Goal: Answer question/provide support: Share knowledge or assist other users

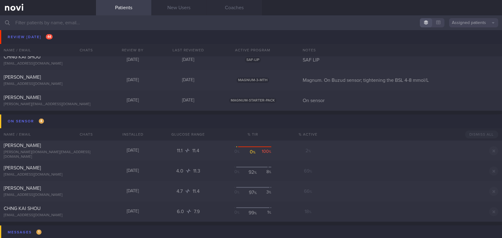
scroll to position [2809, 0]
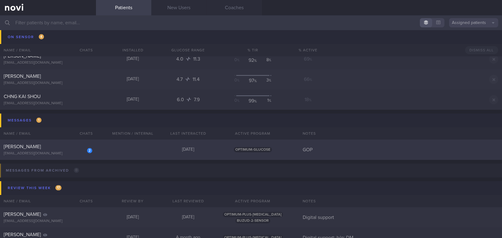
click at [40, 151] on div "[EMAIL_ADDRESS][DOMAIN_NAME]" at bounding box center [48, 153] width 89 height 5
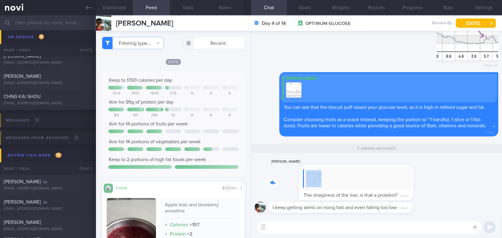
drag, startPoint x: 349, startPoint y: 174, endPoint x: 431, endPoint y: 175, distance: 81.1
click at [431, 175] on div "[PERSON_NAME] The sharpness of the rise, is that a problem? 1:45pm" at bounding box center [375, 180] width 243 height 44
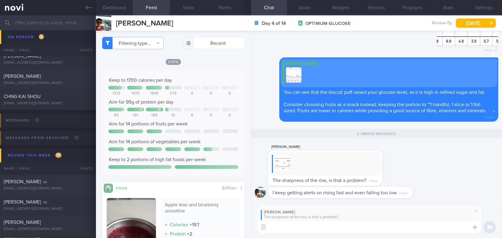
type textarea "Y"
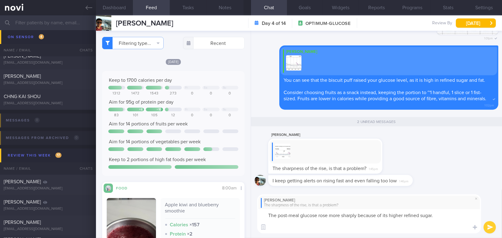
drag, startPoint x: 446, startPoint y: 217, endPoint x: 260, endPoint y: 213, distance: 186.0
click at [260, 213] on textarea "The post-meal glucose rose more sharply because of its higher refined sugar." at bounding box center [369, 221] width 224 height 24
paste textarea "due to the higher refined sugar content in the biscuit puff. Your body’s glucos…"
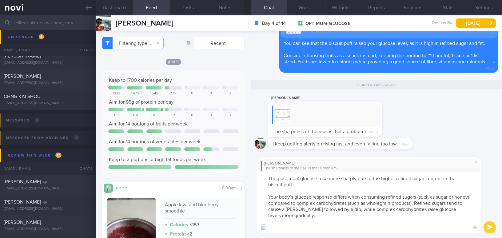
click at [282, 228] on textarea "The post-meal glucose rose more sharply due to the higher refined sugar content…" at bounding box center [369, 202] width 224 height 61
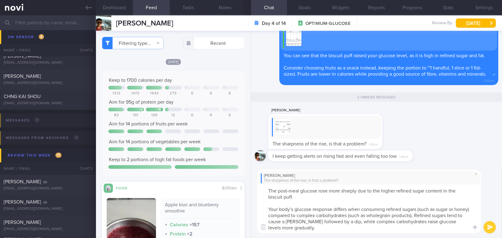
drag, startPoint x: 310, startPoint y: 209, endPoint x: 256, endPoint y: 207, distance: 54.1
click at [256, 207] on div "[PERSON_NAME] The sharpness of the rise, is that a problem? The post-meal gluco…" at bounding box center [376, 201] width 251 height 73
click at [441, 209] on textarea "The post-meal glucose rose more sharply due to the higher refined sugar content…" at bounding box center [369, 208] width 224 height 49
click at [366, 216] on textarea "The post-meal glucose rose more sharply due to the higher refined sugar content…" at bounding box center [369, 208] width 224 height 49
type textarea "The post-meal glucose rose more sharply due to the higher refined sugar content…"
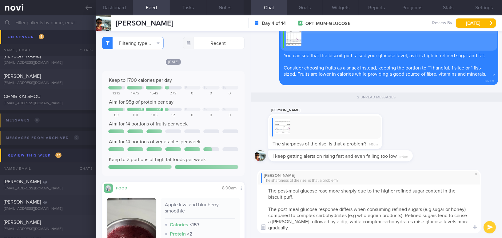
click at [485, 228] on button "submit" at bounding box center [489, 227] width 12 height 12
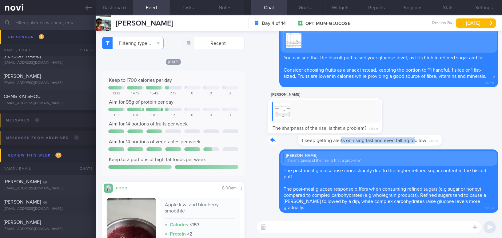
drag, startPoint x: 312, startPoint y: 137, endPoint x: 385, endPoint y: 142, distance: 73.9
click at [385, 142] on div "I keep getting alerts on rising fast and even falling too low 1:46pm" at bounding box center [349, 140] width 163 height 11
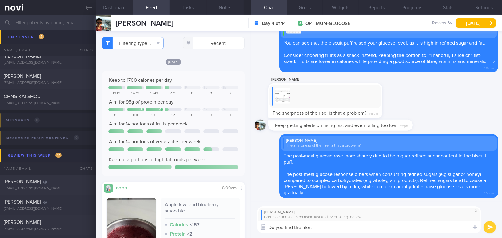
drag, startPoint x: 230, startPoint y: 225, endPoint x: 221, endPoint y: 226, distance: 8.6
click at [221, 226] on div "Dashboard Feed Tasks Notes Chat Goals Widgets Reports Programs Stats Settings […" at bounding box center [299, 126] width 406 height 223
paste textarea "s troubling? If so, you may consider turning them off."
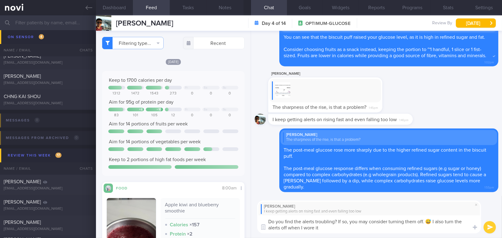
drag, startPoint x: 433, startPoint y: 223, endPoint x: 443, endPoint y: 232, distance: 13.1
click at [443, 232] on textarea "Do you find the alerts troubling? If so, you may consider turning them off. 😅 I…" at bounding box center [369, 224] width 224 height 18
type textarea "Do you find the alerts troubling? If so, you may consider turning them off. 😅"
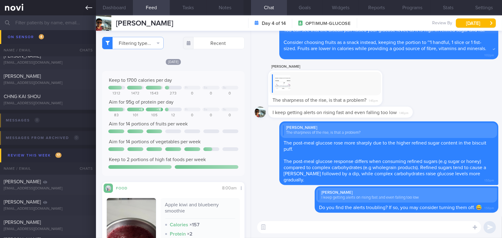
click at [87, 7] on icon at bounding box center [88, 8] width 7 height 4
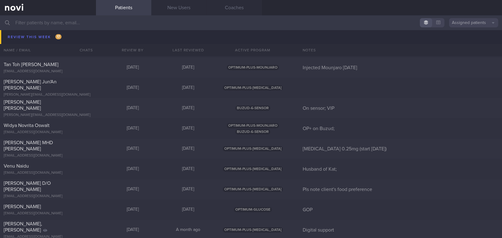
scroll to position [2949, 0]
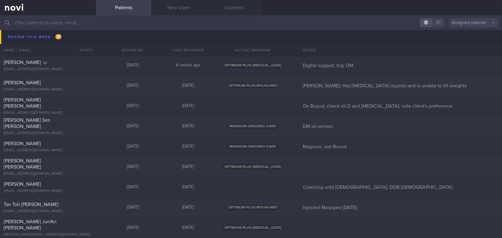
click at [104, 24] on input "text" at bounding box center [251, 22] width 502 height 15
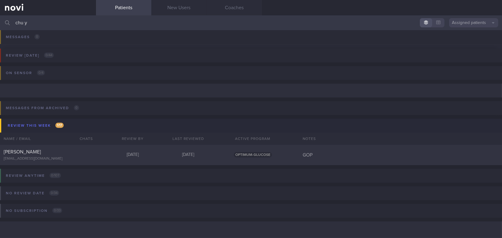
scroll to position [35, 0]
type input "chu y"
click at [45, 154] on div "[PERSON_NAME]" at bounding box center [47, 152] width 87 height 6
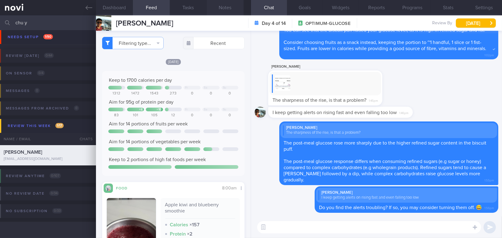
click at [228, 11] on button "Notes" at bounding box center [225, 7] width 37 height 15
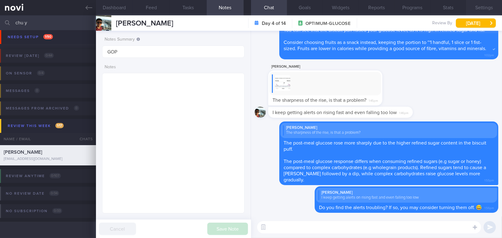
click at [478, 10] on button "Settings" at bounding box center [484, 7] width 36 height 15
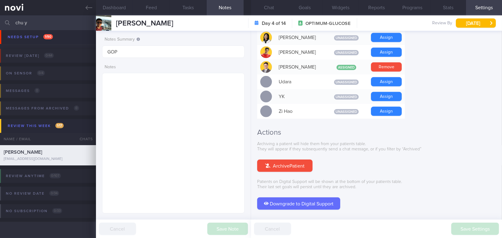
scroll to position [570, 0]
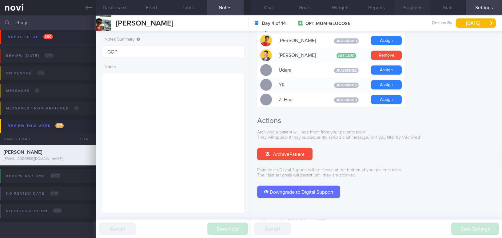
click at [419, 8] on button "Programs" at bounding box center [412, 7] width 36 height 15
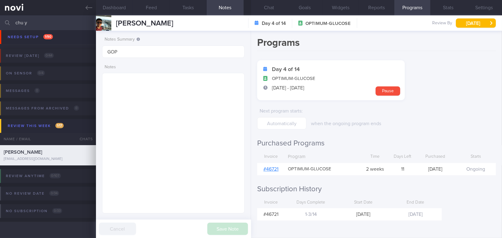
click at [271, 170] on link "# 46721" at bounding box center [270, 169] width 15 height 5
click at [142, 92] on textarea at bounding box center [173, 143] width 142 height 140
paste textarea "[DEMOGRAPHIC_DATA] [DEMOGRAPHIC_DATA] - Married with 1 son, [DEMOGRAPHIC_DATA] …"
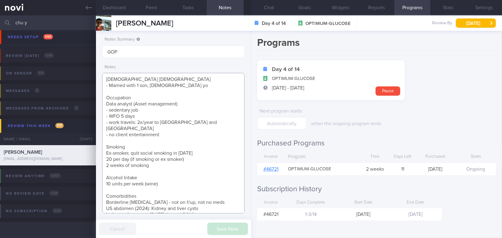
scroll to position [59, 0]
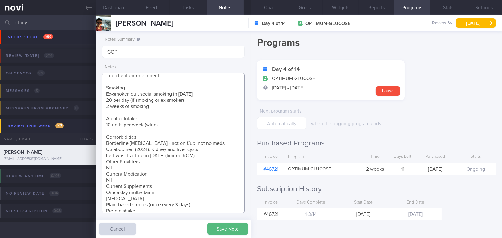
click at [105, 155] on textarea "[DEMOGRAPHIC_DATA] [DEMOGRAPHIC_DATA] - Married with 1 son, [DEMOGRAPHIC_DATA] …" at bounding box center [173, 143] width 142 height 140
click at [103, 173] on textarea "[DEMOGRAPHIC_DATA] [DEMOGRAPHIC_DATA] - Married with 1 son, [DEMOGRAPHIC_DATA] …" at bounding box center [173, 143] width 142 height 140
click at [106, 193] on textarea "[DEMOGRAPHIC_DATA] [DEMOGRAPHIC_DATA] - Married with 1 son, [DEMOGRAPHIC_DATA] …" at bounding box center [173, 143] width 142 height 140
click at [107, 136] on textarea "[DEMOGRAPHIC_DATA] [DEMOGRAPHIC_DATA] - Married with 1 son, [DEMOGRAPHIC_DATA] …" at bounding box center [173, 143] width 142 height 140
click at [105, 141] on textarea "[DEMOGRAPHIC_DATA] [DEMOGRAPHIC_DATA] - Married with 1 son, [DEMOGRAPHIC_DATA] …" at bounding box center [173, 143] width 142 height 140
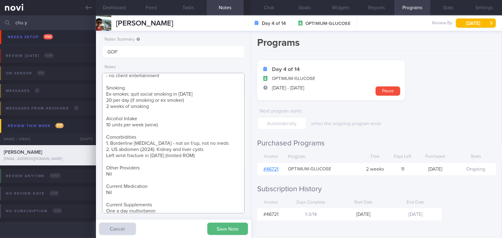
click at [105, 151] on textarea "[DEMOGRAPHIC_DATA] [DEMOGRAPHIC_DATA] - Married with 1 son, [DEMOGRAPHIC_DATA] …" at bounding box center [173, 143] width 142 height 140
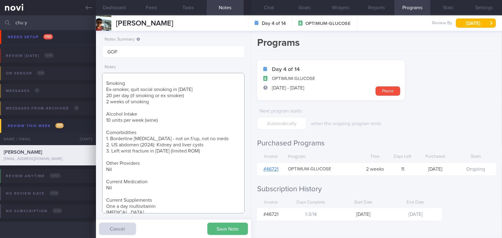
scroll to position [81, 0]
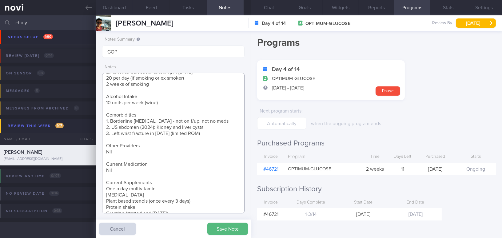
click at [185, 207] on textarea "[DEMOGRAPHIC_DATA] [DEMOGRAPHIC_DATA] - Married with 1 son, [DEMOGRAPHIC_DATA] …" at bounding box center [173, 143] width 142 height 140
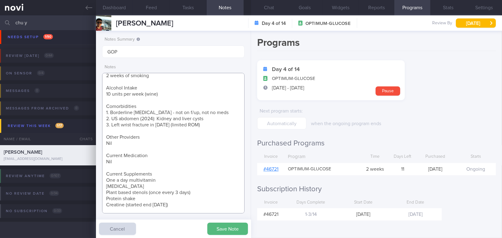
scroll to position [96, 0]
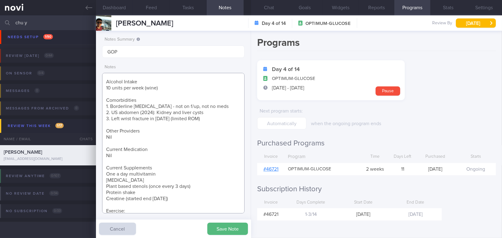
paste textarea "Once a week either Cardio (treadmill or basketball) or weight lifting, 45 min N…"
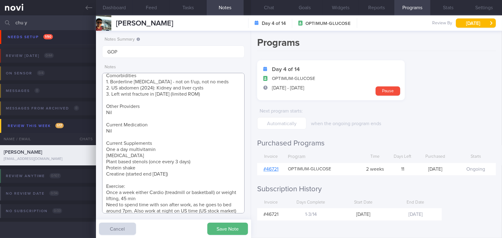
click at [106, 185] on textarea "[DEMOGRAPHIC_DATA] [DEMOGRAPHIC_DATA] - Married with 1 son, [DEMOGRAPHIC_DATA] …" at bounding box center [173, 143] width 142 height 140
click at [105, 198] on textarea "[DEMOGRAPHIC_DATA] [DEMOGRAPHIC_DATA] - Married with 1 son, [DEMOGRAPHIC_DATA] …" at bounding box center [173, 143] width 142 height 140
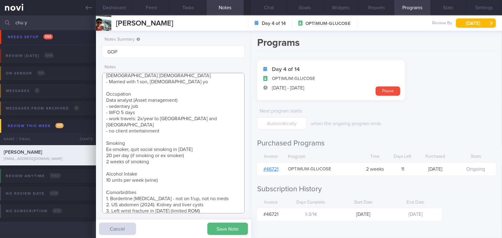
scroll to position [0, 0]
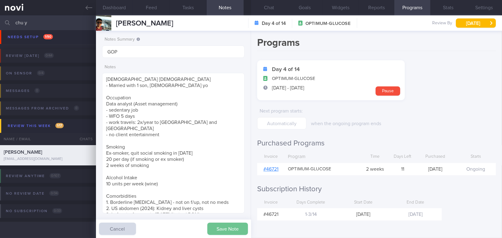
click at [234, 228] on button "Save Note" at bounding box center [227, 229] width 41 height 12
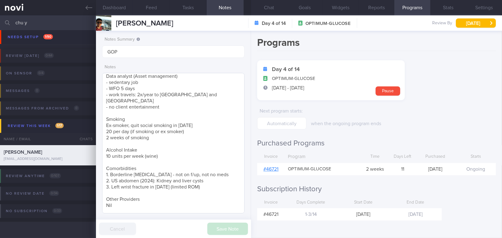
scroll to position [56, 0]
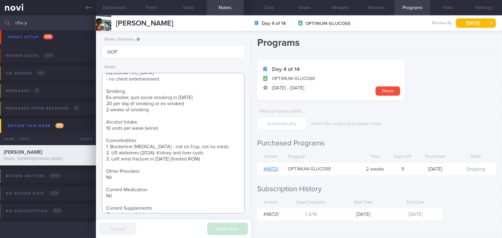
click at [113, 126] on textarea "[DEMOGRAPHIC_DATA] [DEMOGRAPHIC_DATA] - Married with 1 son, [DEMOGRAPHIC_DATA] …" at bounding box center [173, 143] width 142 height 140
paste textarea "Wine 5 glasses / beer 2 pints at one go"
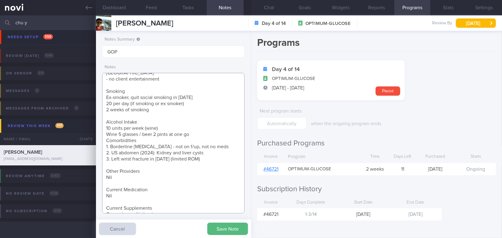
click at [107, 127] on textarea "[DEMOGRAPHIC_DATA] [DEMOGRAPHIC_DATA] - Married with 1 son, [DEMOGRAPHIC_DATA] …" at bounding box center [173, 143] width 142 height 140
click at [103, 134] on textarea "[DEMOGRAPHIC_DATA] [DEMOGRAPHIC_DATA] - Married with 1 son, [DEMOGRAPHIC_DATA] …" at bounding box center [173, 143] width 142 height 140
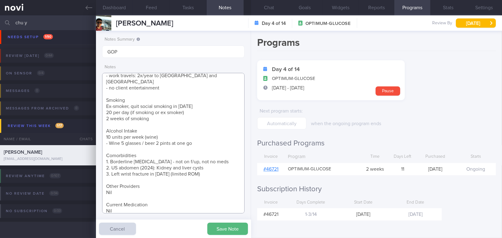
scroll to position [46, 0]
click at [125, 178] on textarea "[DEMOGRAPHIC_DATA] [DEMOGRAPHIC_DATA] - Married with 1 son, [DEMOGRAPHIC_DATA] …" at bounding box center [173, 143] width 142 height 140
click at [120, 173] on textarea "[DEMOGRAPHIC_DATA] [DEMOGRAPHIC_DATA] - Married with 1 son, [DEMOGRAPHIC_DATA] …" at bounding box center [173, 143] width 142 height 140
click at [111, 178] on textarea "[DEMOGRAPHIC_DATA] [DEMOGRAPHIC_DATA] - Married with 1 son, [DEMOGRAPHIC_DATA] …" at bounding box center [173, 143] width 142 height 140
paste textarea "[MEDICAL_DATA]: 5.7% ([DATE]) *HOMA-IR 2.48 ([DATE]) *LDL 4.03mmol/L ([DATE])"
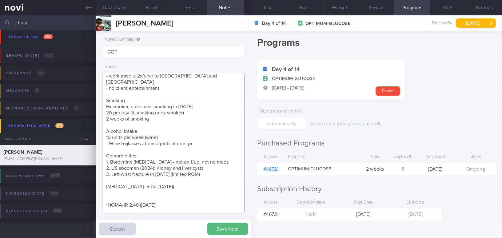
scroll to position [47, 0]
click at [118, 190] on textarea "[DEMOGRAPHIC_DATA] [DEMOGRAPHIC_DATA] - Married with 1 son, [DEMOGRAPHIC_DATA] …" at bounding box center [173, 143] width 142 height 140
click at [116, 190] on textarea "[DEMOGRAPHIC_DATA] [DEMOGRAPHIC_DATA] - Married with 1 son, [DEMOGRAPHIC_DATA] …" at bounding box center [173, 143] width 142 height 140
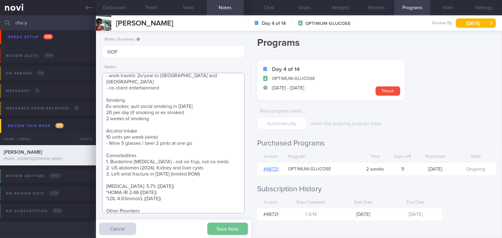
type textarea "[DEMOGRAPHIC_DATA] [DEMOGRAPHIC_DATA] - Married with 1 son, [DEMOGRAPHIC_DATA] …"
click at [220, 226] on button "Save Note" at bounding box center [227, 229] width 41 height 12
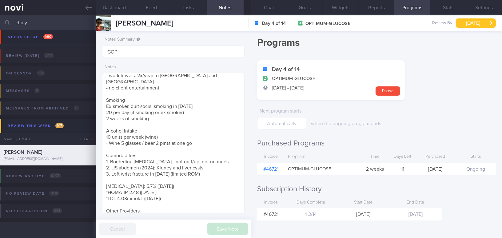
click at [470, 22] on button "[DATE]" at bounding box center [476, 22] width 40 height 9
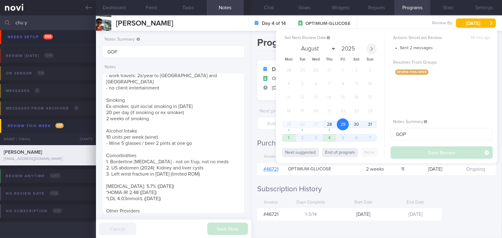
click at [371, 45] on span at bounding box center [371, 49] width 10 height 10
select select "8"
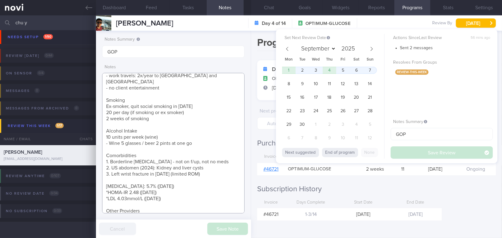
click at [163, 180] on textarea "[DEMOGRAPHIC_DATA] [DEMOGRAPHIC_DATA] - Married with 1 son, [DEMOGRAPHIC_DATA] …" at bounding box center [173, 143] width 142 height 140
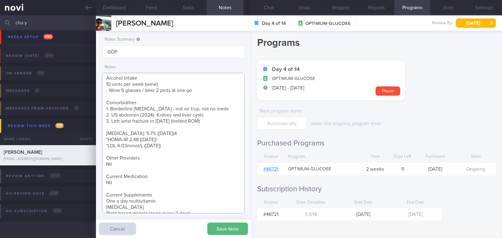
scroll to position [99, 0]
type textarea "[DEMOGRAPHIC_DATA] [DEMOGRAPHIC_DATA] - Married with 1 son, [DEMOGRAPHIC_DATA] …"
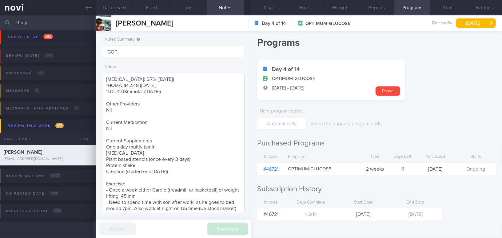
scroll to position [155, 0]
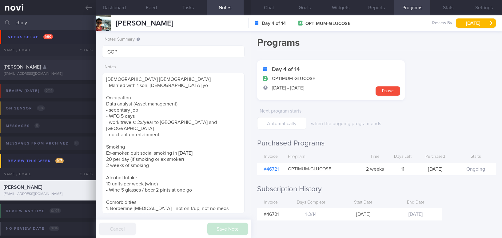
select select "8"
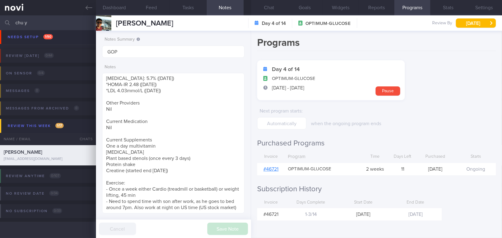
click at [128, 62] on div "Notes" at bounding box center [173, 137] width 142 height 152
drag, startPoint x: 48, startPoint y: 27, endPoint x: 0, endPoint y: 16, distance: 49.1
click at [0, 16] on input "chu y" at bounding box center [251, 22] width 502 height 15
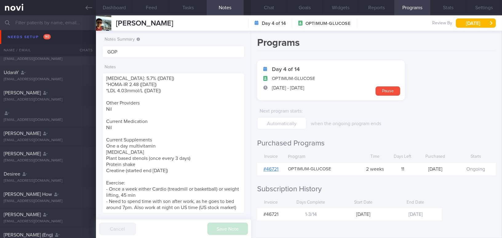
click at [87, 7] on icon at bounding box center [88, 8] width 7 height 4
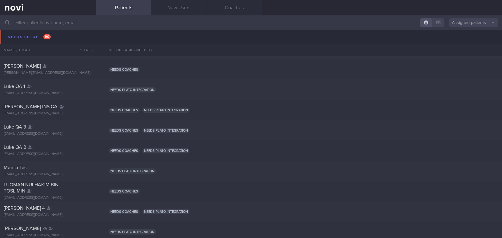
scroll to position [957, 0]
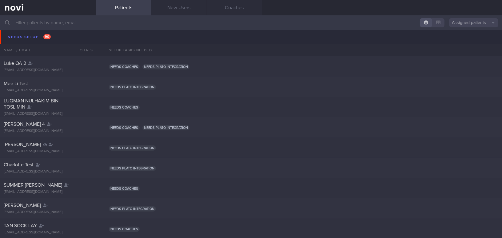
click at [95, 27] on input "text" at bounding box center [251, 22] width 502 height 15
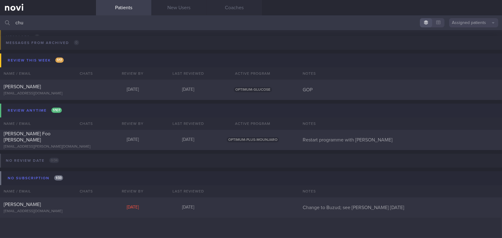
scroll to position [194, 0]
type input "chu"
click at [40, 94] on div "[EMAIL_ADDRESS][DOMAIN_NAME]" at bounding box center [48, 94] width 89 height 5
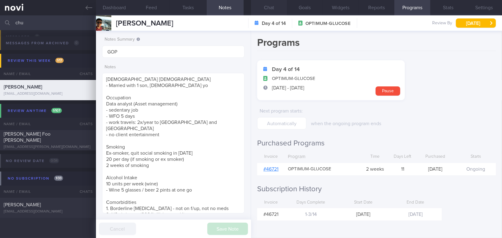
click at [267, 12] on button "Chat" at bounding box center [269, 7] width 36 height 15
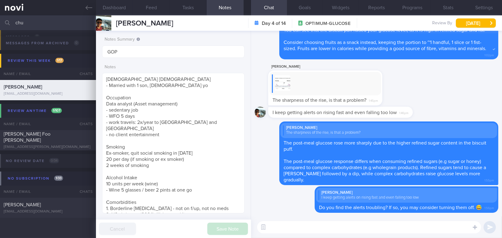
drag, startPoint x: 32, startPoint y: 22, endPoint x: 1, endPoint y: 22, distance: 30.4
click at [1, 22] on div "chu Assigned patients Assigned patients All active patients Archived patients" at bounding box center [251, 22] width 502 height 15
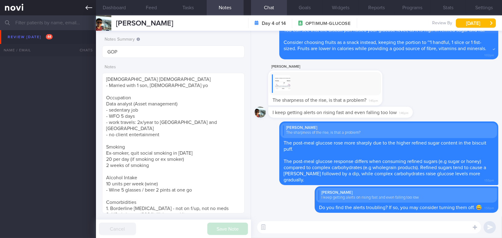
scroll to position [2113, 0]
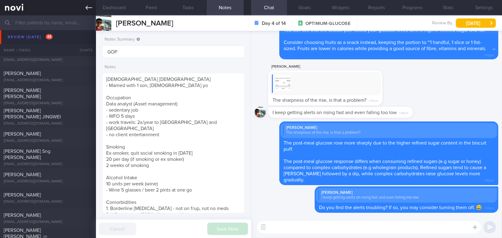
click at [90, 11] on icon at bounding box center [88, 7] width 7 height 7
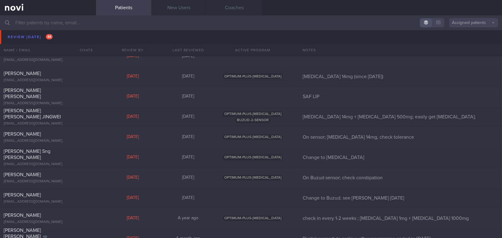
click at [88, 29] on input "text" at bounding box center [251, 22] width 502 height 15
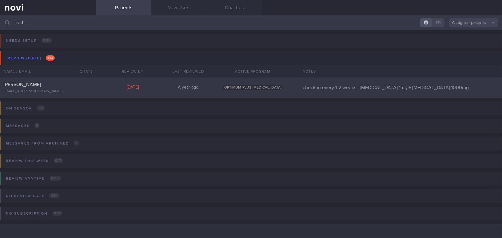
type input "karti"
click at [56, 85] on div "Kartikha Govinda Rajoo" at bounding box center [47, 84] width 87 height 6
select select "7"
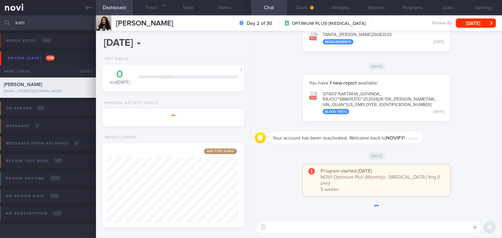
scroll to position [307287, 307233]
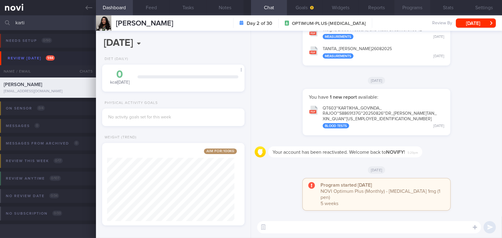
click at [418, 10] on button "Programs" at bounding box center [412, 7] width 36 height 15
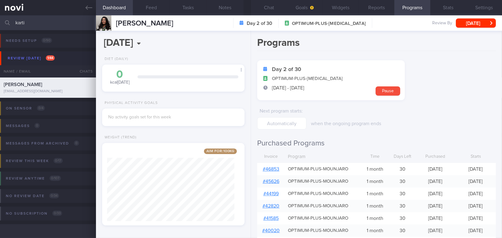
click at [267, 169] on link "# 46853" at bounding box center [270, 169] width 17 height 5
click at [269, 168] on link "# 46853" at bounding box center [270, 169] width 17 height 5
click at [298, 9] on button "Goals" at bounding box center [305, 7] width 36 height 15
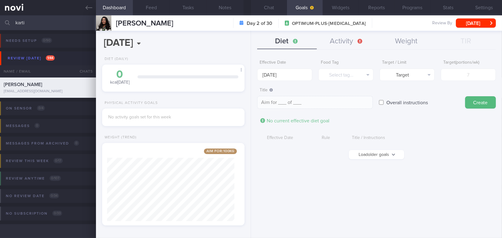
click at [367, 152] on button "Load older goals" at bounding box center [376, 154] width 55 height 9
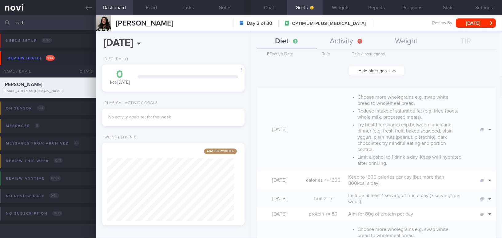
scroll to position [140, 0]
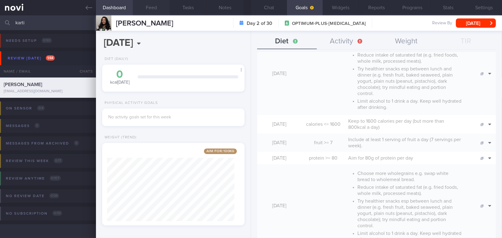
click at [152, 8] on button "Feed" at bounding box center [151, 7] width 37 height 15
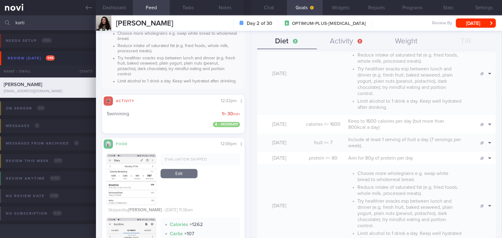
scroll to position [2475, 0]
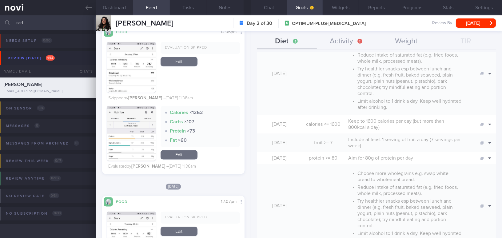
click at [128, 131] on button "button" at bounding box center [131, 133] width 49 height 55
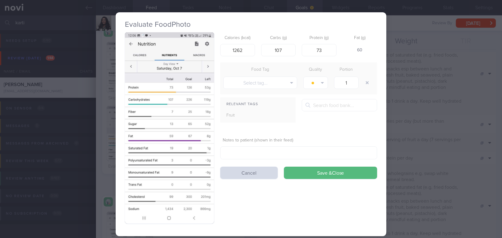
click at [387, 141] on div "Evaluate Food Photo Calories (kcal) 1262 Carbs (g) 107 Protein (g) 73 Fat (g) 6…" at bounding box center [251, 119] width 502 height 238
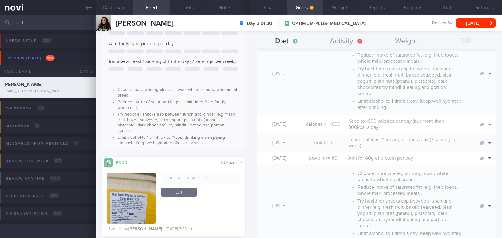
scroll to position [3165, 0]
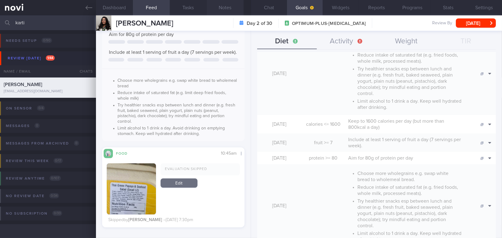
click at [225, 12] on button "Notes" at bounding box center [225, 7] width 37 height 15
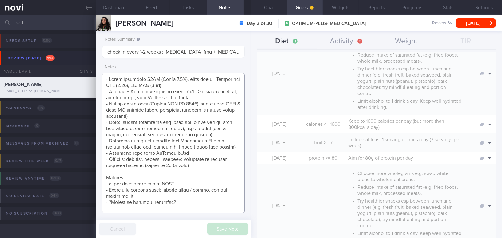
click at [108, 153] on textarea at bounding box center [173, 143] width 142 height 140
drag, startPoint x: 109, startPoint y: 140, endPoint x: 188, endPoint y: 152, distance: 79.9
click at [188, 152] on textarea at bounding box center [173, 143] width 142 height 140
click at [90, 6] on icon at bounding box center [88, 7] width 7 height 7
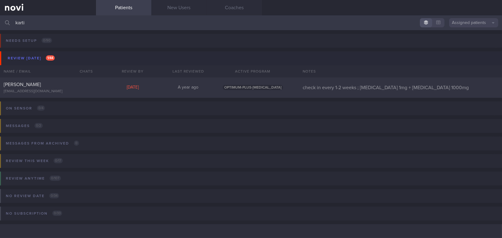
drag, startPoint x: 32, startPoint y: 21, endPoint x: 0, endPoint y: 19, distance: 32.0
click at [0, 19] on input "karti" at bounding box center [251, 22] width 502 height 15
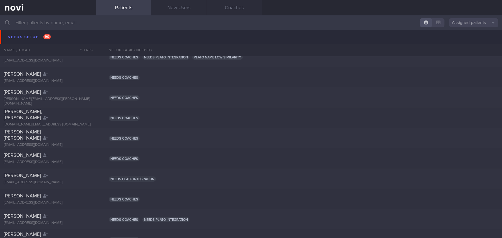
scroll to position [1369, 0]
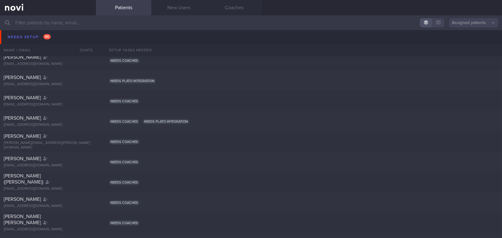
click at [57, 20] on input "text" at bounding box center [251, 22] width 502 height 15
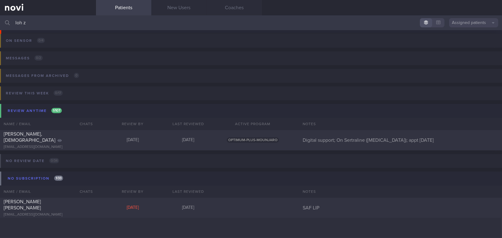
scroll to position [35, 0]
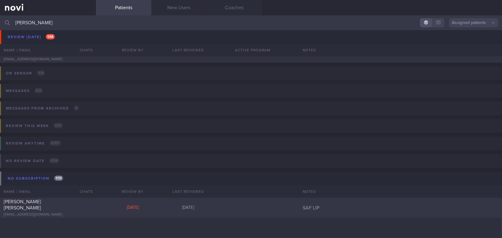
type input "loh zhi"
click at [57, 212] on div "[EMAIL_ADDRESS][DOMAIN_NAME]" at bounding box center [48, 214] width 89 height 5
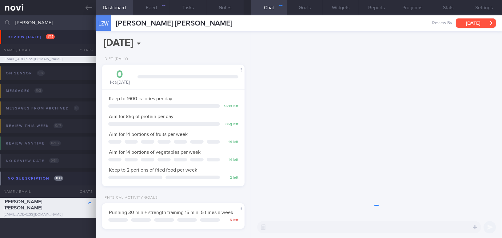
scroll to position [72, 127]
click at [463, 23] on button "[DATE]" at bounding box center [476, 22] width 40 height 9
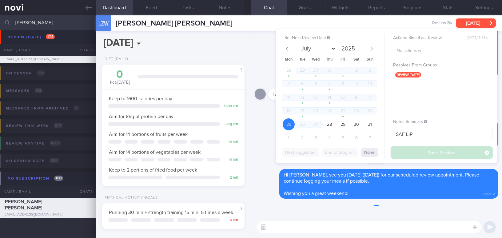
scroll to position [65, 129]
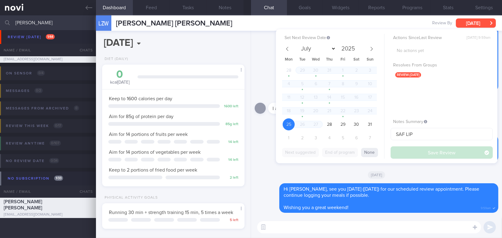
click at [476, 19] on button "[DATE]" at bounding box center [476, 22] width 40 height 9
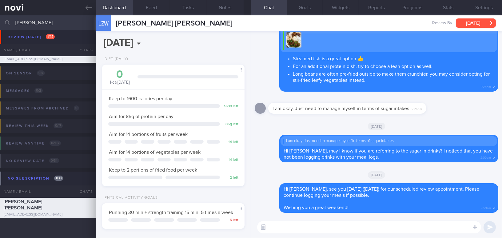
click at [460, 22] on button "[DATE]" at bounding box center [476, 22] width 40 height 9
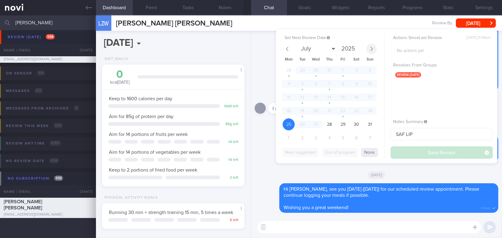
click at [372, 45] on span at bounding box center [371, 49] width 10 height 10
select select "8"
click at [291, 110] on span "22" at bounding box center [288, 111] width 12 height 12
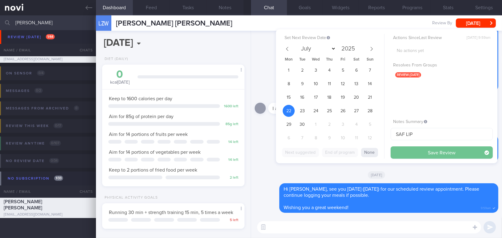
click at [408, 155] on button "Save Review" at bounding box center [441, 152] width 102 height 12
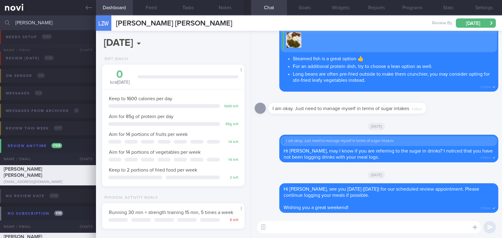
select select "8"
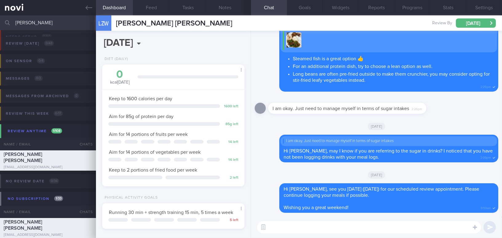
click at [319, 227] on textarea at bounding box center [369, 227] width 224 height 12
type textarea "Hi Zhi Wei,"
click at [470, 25] on button "Mon, 22 Sep" at bounding box center [476, 22] width 40 height 9
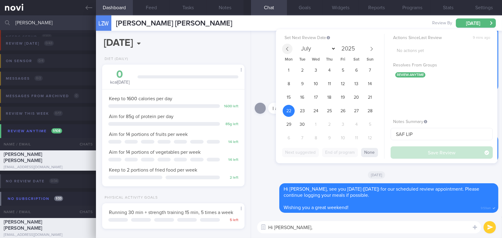
click at [285, 48] on icon at bounding box center [287, 49] width 4 height 4
select select "7"
click at [304, 231] on textarea "Hi Zhi Wei," at bounding box center [369, 227] width 224 height 12
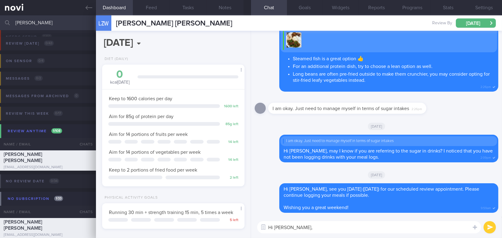
paste textarea "The 1-month programme officially ended on 27/8/25. I understand that you have r…"
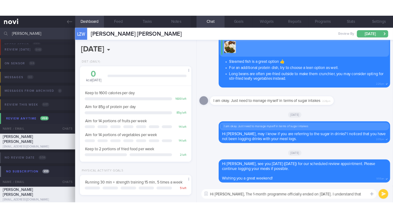
scroll to position [0, 0]
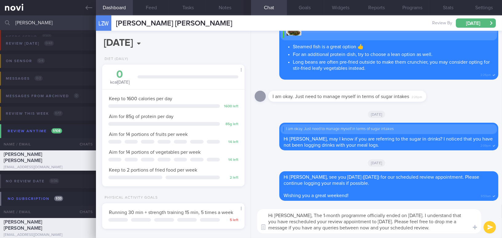
click at [296, 213] on textarea "Hi Zhi Wei, The 1-month programme officially ended on 27/8/25. I understand tha…" at bounding box center [369, 221] width 224 height 24
click at [294, 216] on textarea "Hi Zhi Wei, the 1-month programme officially ended on 27/8/25. I understand tha…" at bounding box center [369, 221] width 224 height 24
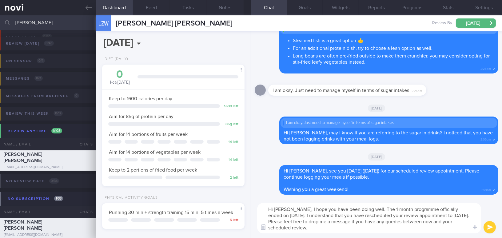
drag, startPoint x: 428, startPoint y: 215, endPoint x: 401, endPoint y: 214, distance: 26.5
click at [401, 214] on textarea "Hi Zhi Wei, I hope you have been doing well. The 1-month programme officially e…" at bounding box center [369, 218] width 224 height 30
click at [403, 230] on textarea "Hi Zhi Wei, I hope you have been doing well. The 1-month programme officially e…" at bounding box center [369, 218] width 224 height 30
type textarea "Hi Zhi Wei, I hope you have been doing well. The 1-month programme officially e…"
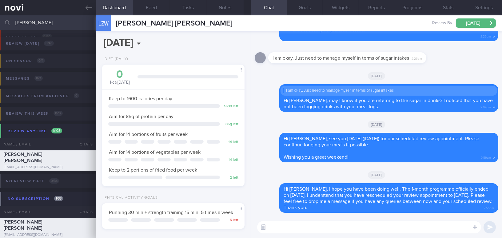
drag, startPoint x: 50, startPoint y: 22, endPoint x: 0, endPoint y: 20, distance: 50.1
click at [0, 20] on input "loh zhi" at bounding box center [251, 22] width 502 height 15
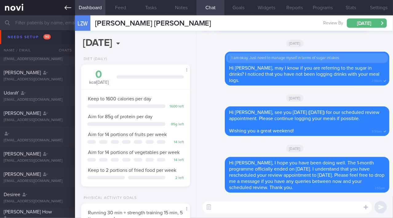
scroll to position [55, 94]
click at [66, 8] on icon at bounding box center [68, 7] width 7 height 7
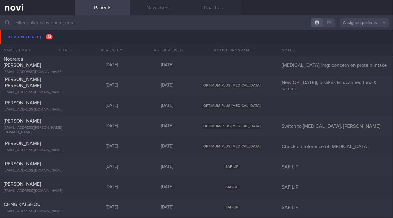
scroll to position [2641, 0]
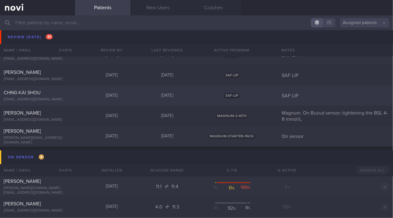
click at [58, 96] on div "CHNG KAI SHOU chngkaishou@gmail.com" at bounding box center [37, 95] width 75 height 12
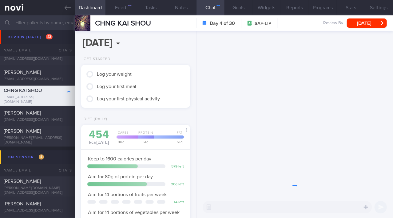
scroll to position [48, 96]
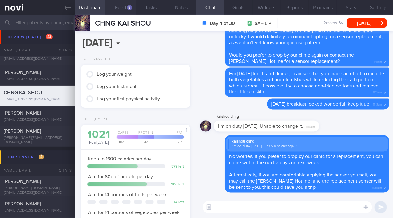
click at [120, 5] on button "Feed 5" at bounding box center [120, 7] width 30 height 15
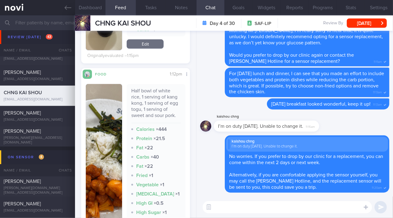
scroll to position [223, 0]
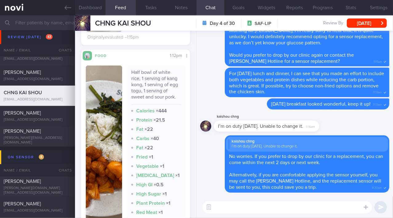
click at [109, 104] on img "button" at bounding box center [104, 153] width 36 height 176
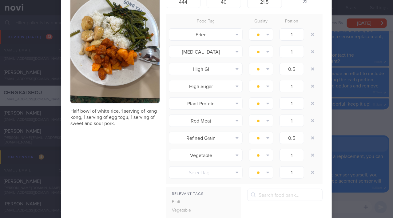
scroll to position [56, 0]
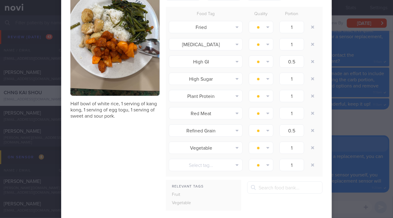
click at [349, 116] on div "Evaluate Food Photo Half bowl of white rice, 1 serving of kang kong, 1 serving …" at bounding box center [196, 109] width 393 height 218
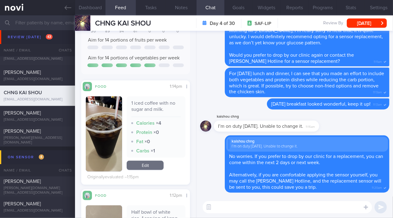
scroll to position [223, 0]
